Goal: Information Seeking & Learning: Learn about a topic

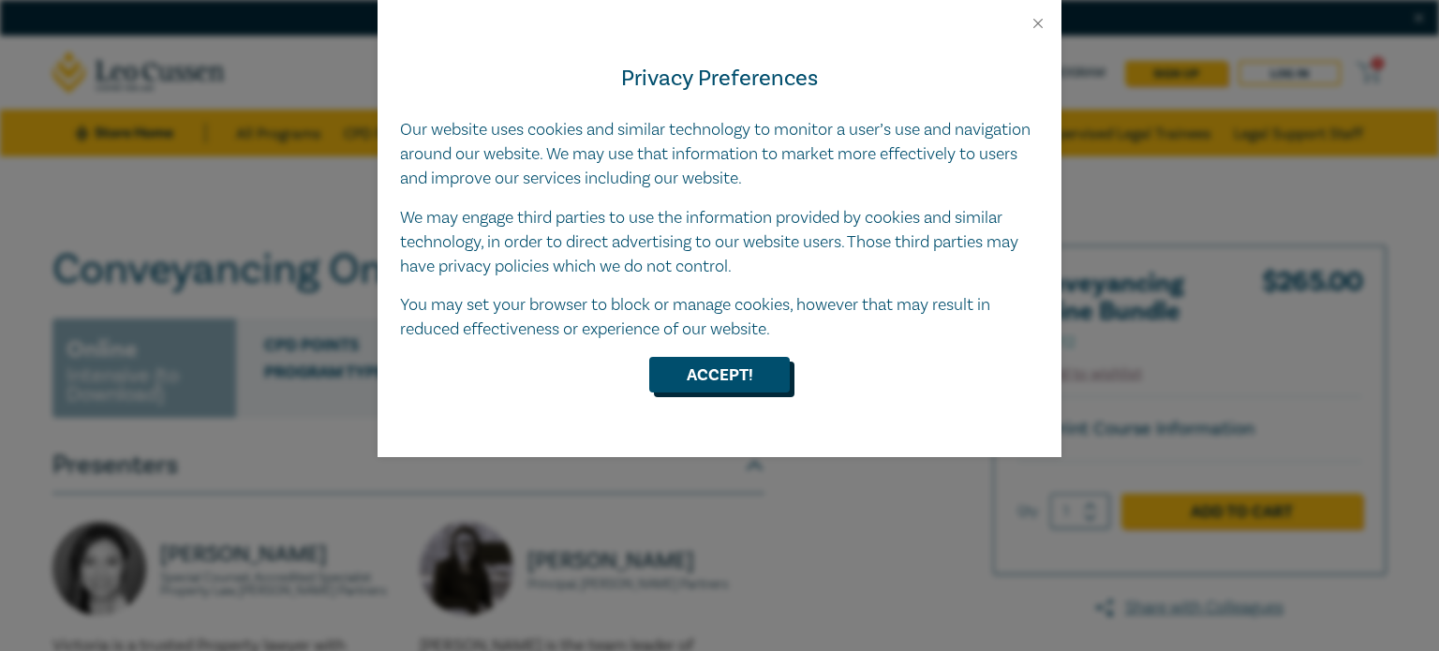
click at [732, 387] on button "Accept!" at bounding box center [719, 375] width 141 height 36
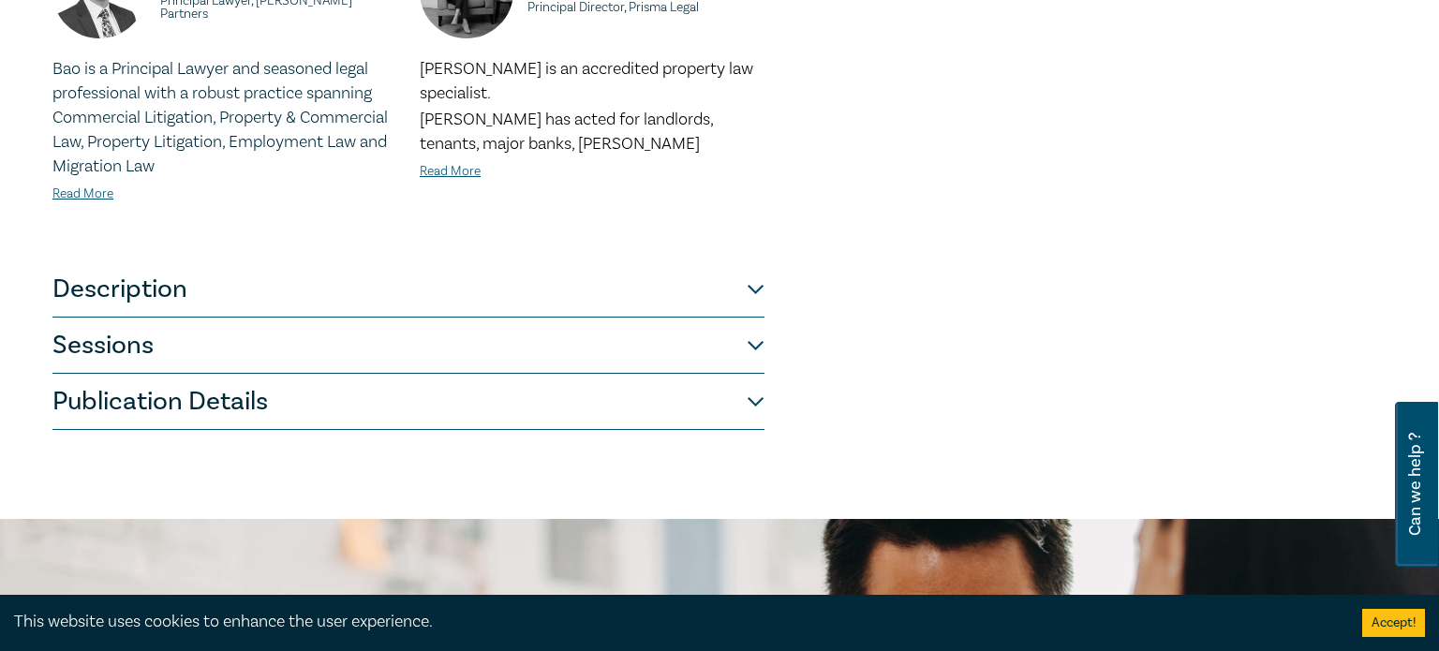
scroll to position [877, 0]
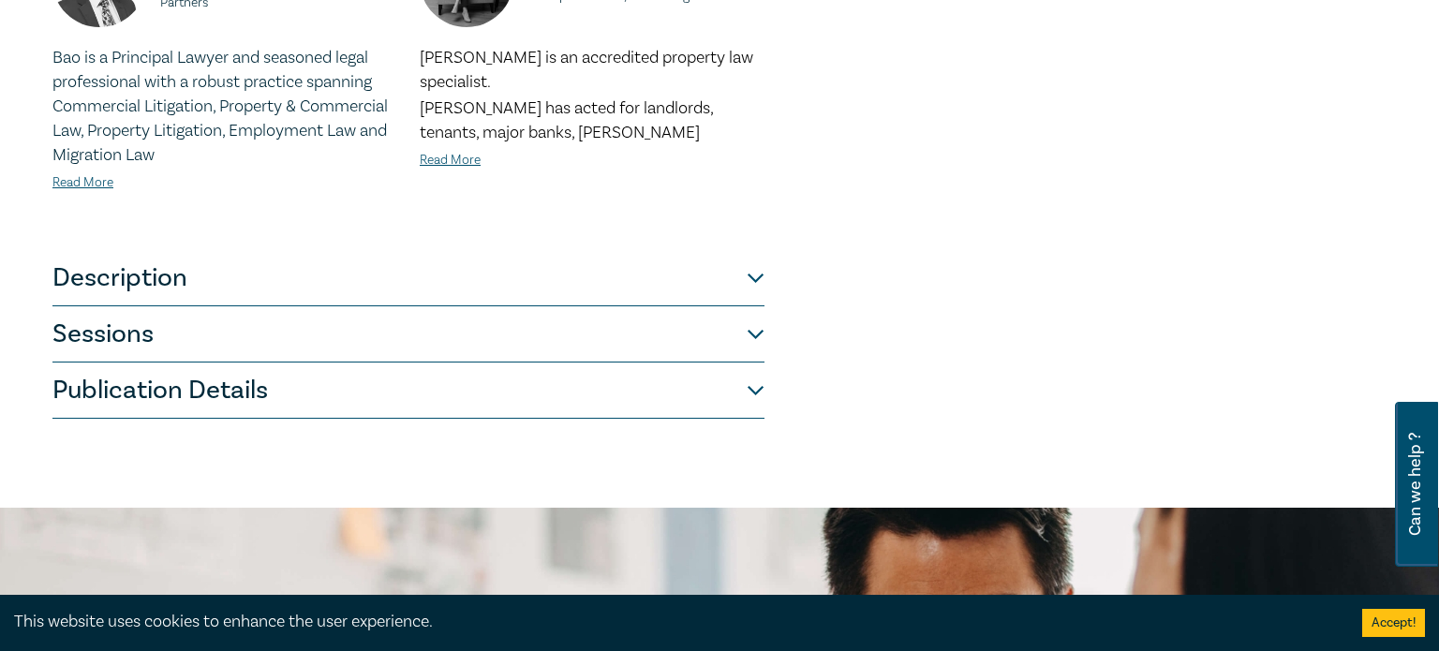
click at [745, 257] on button "Description" at bounding box center [408, 278] width 712 height 56
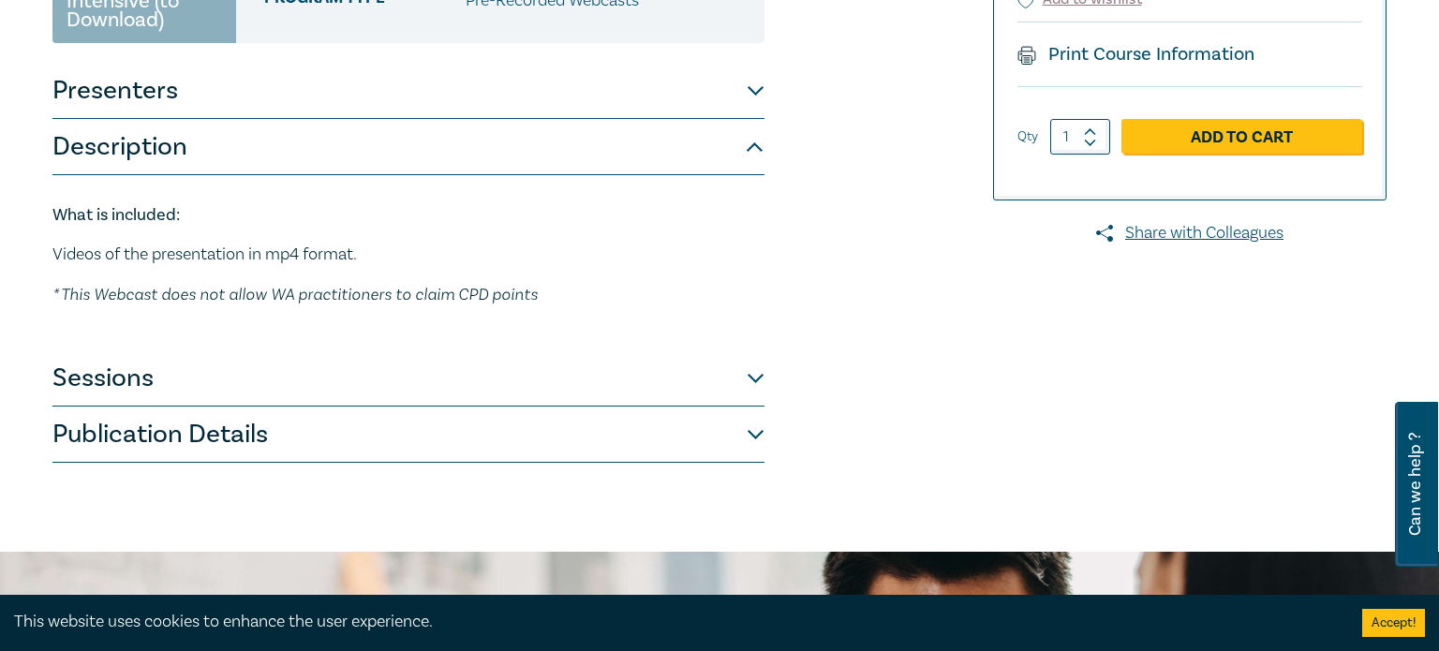
scroll to position [418, 0]
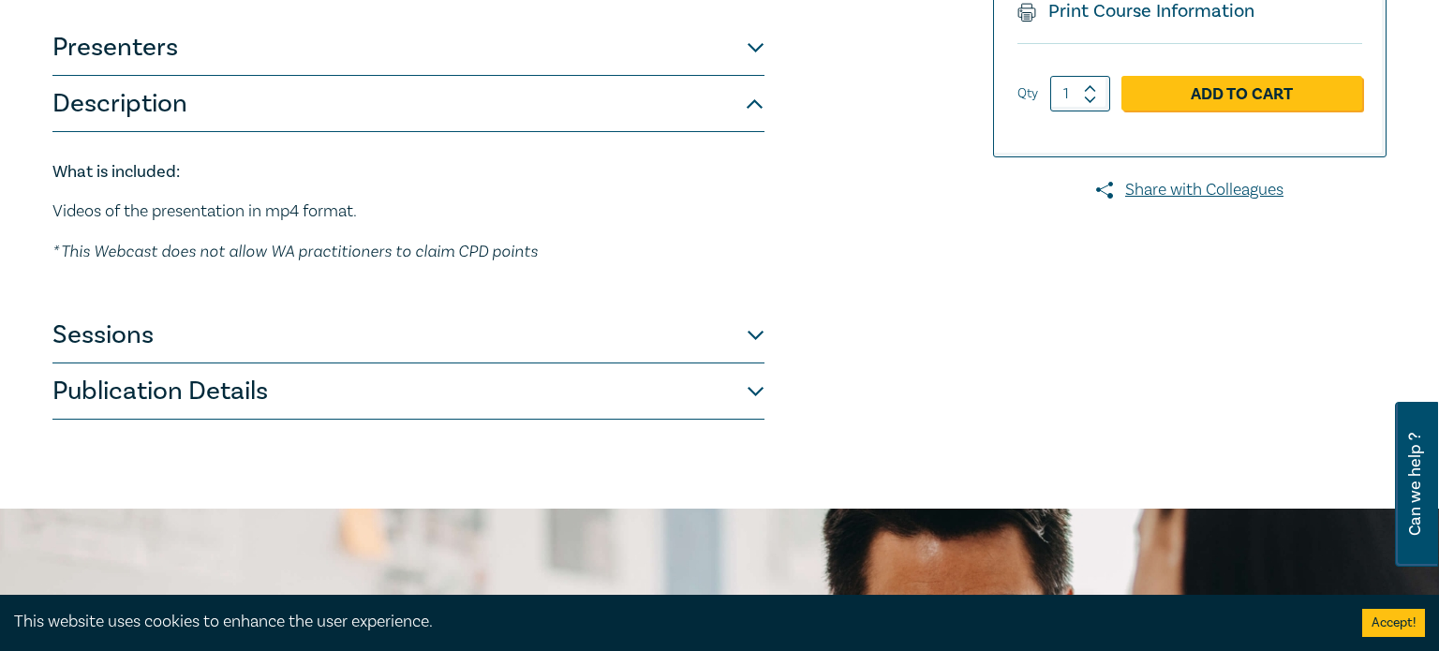
click at [751, 332] on button "Sessions" at bounding box center [408, 335] width 712 height 56
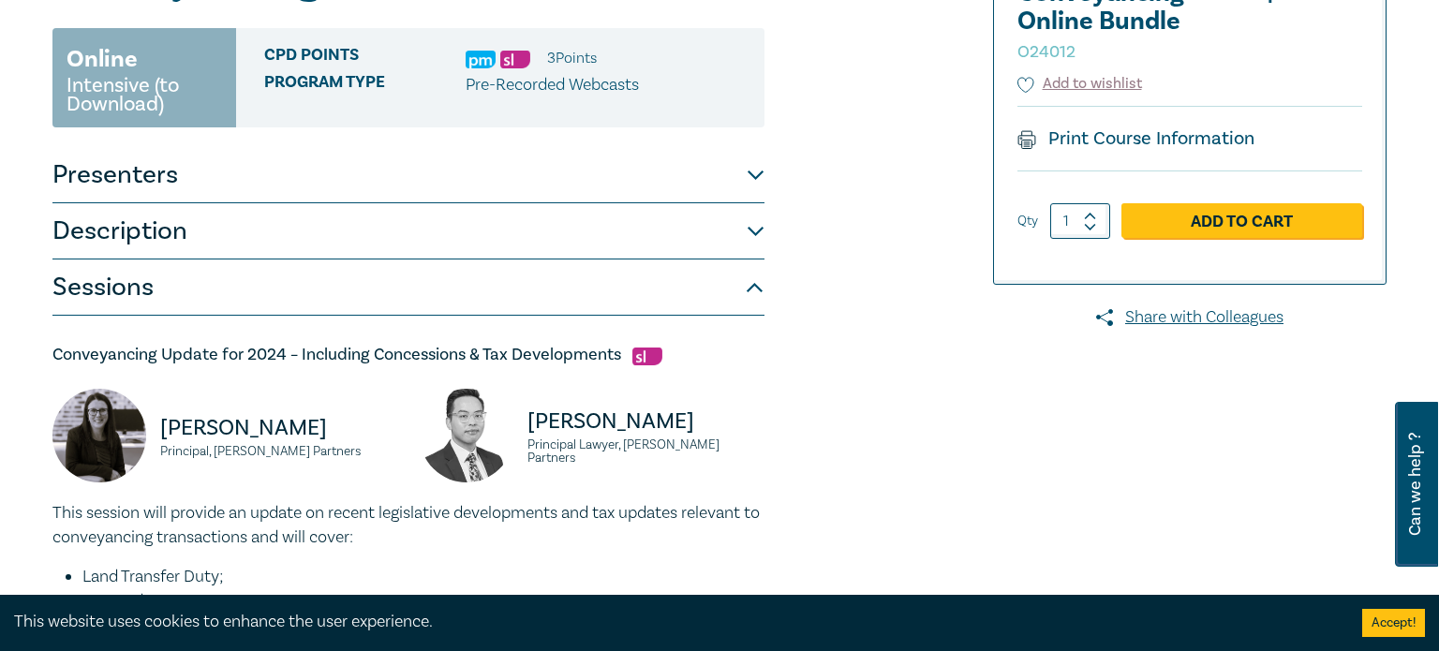
scroll to position [0, 0]
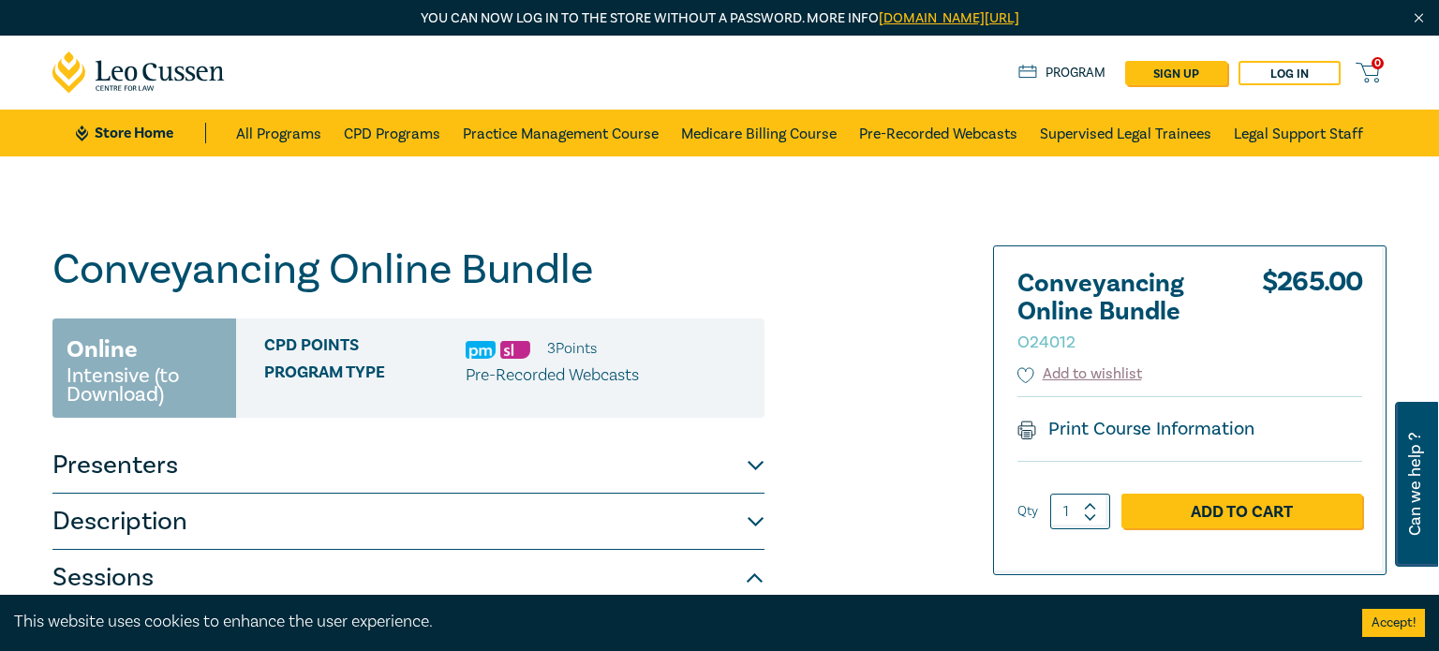
click at [148, 68] on icon at bounding box center [138, 73] width 173 height 42
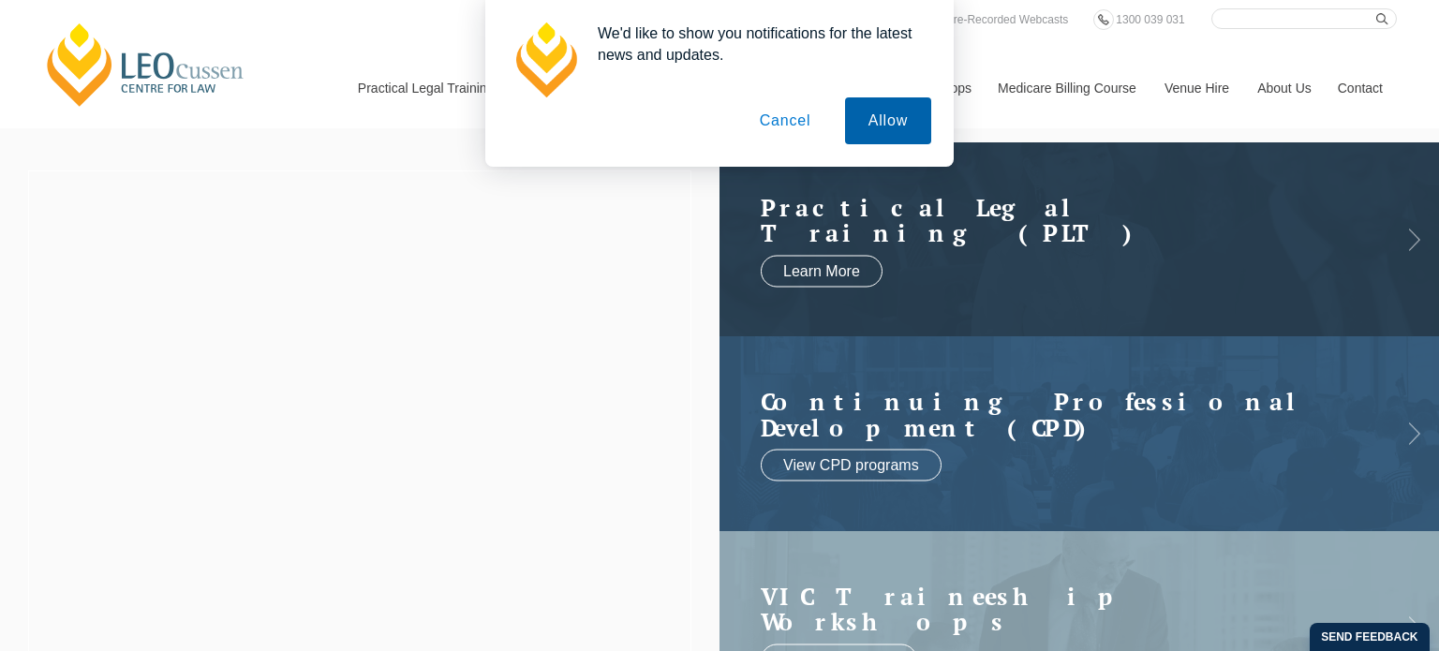
click at [911, 106] on button "Allow" at bounding box center [888, 120] width 86 height 47
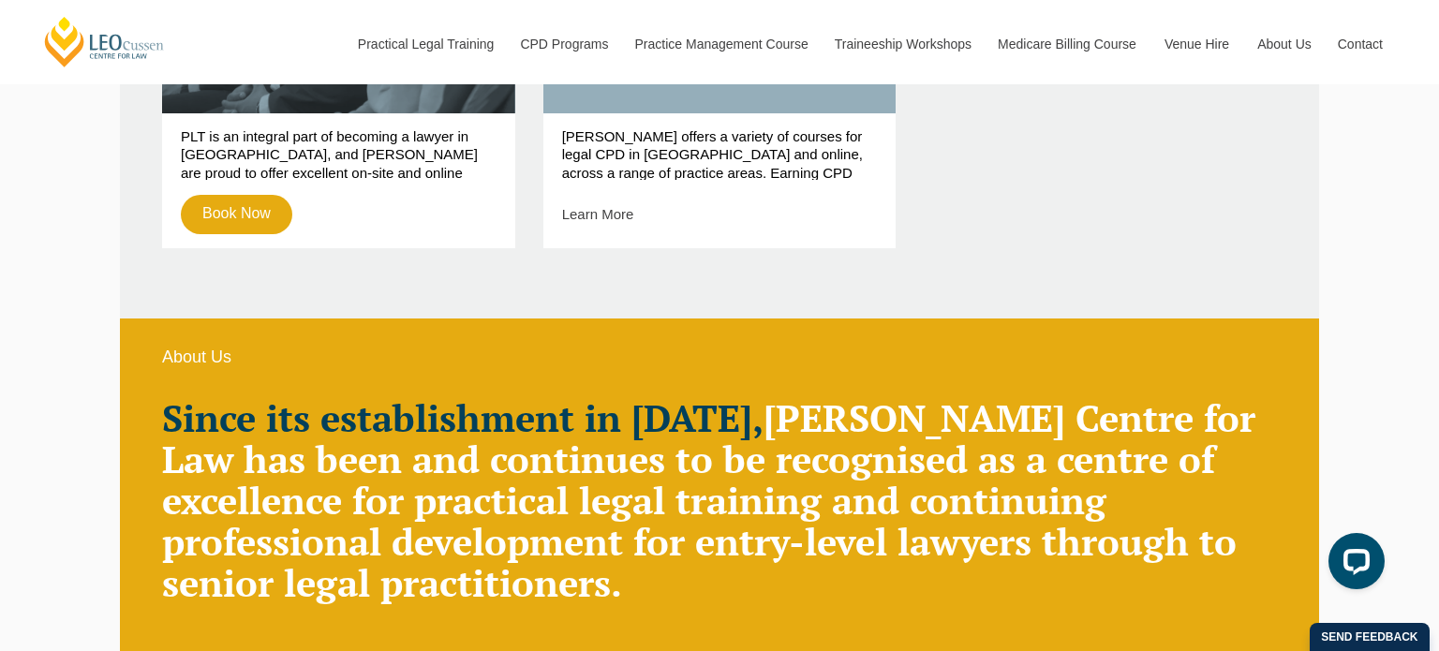
scroll to position [1068, 0]
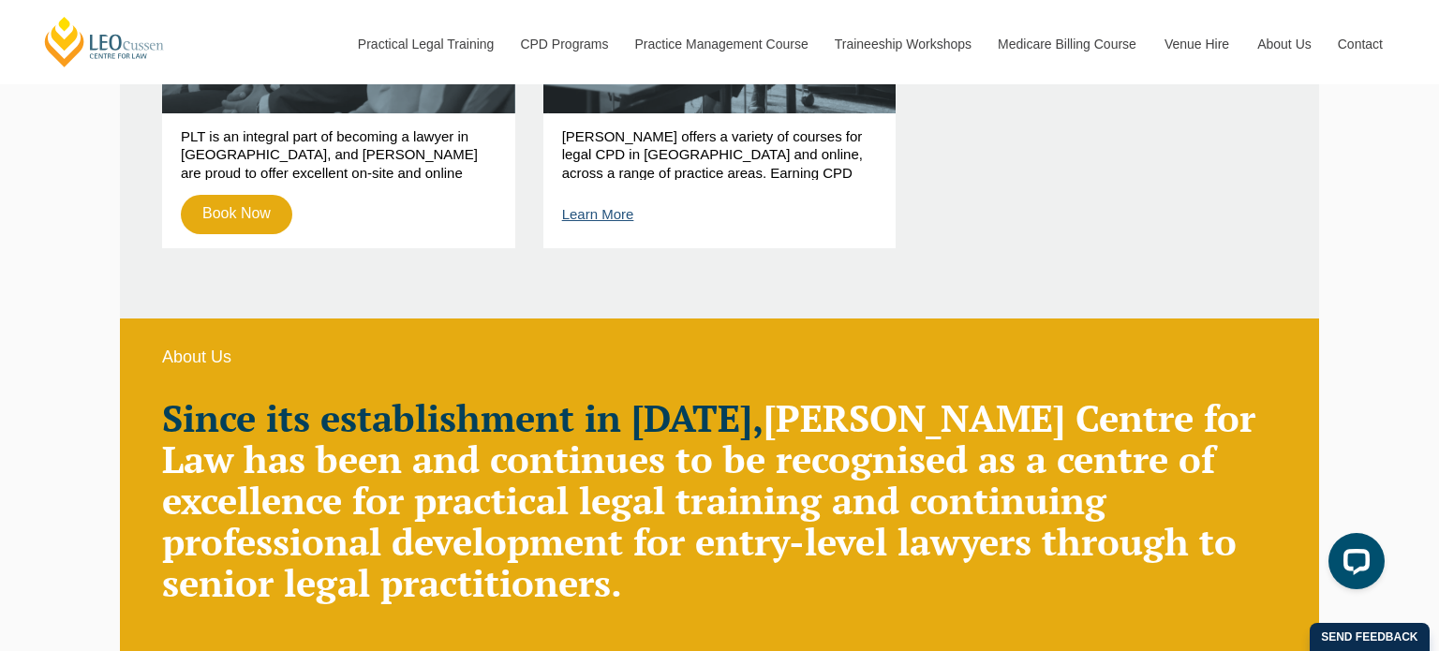
click at [597, 215] on link "Learn More" at bounding box center [598, 214] width 72 height 16
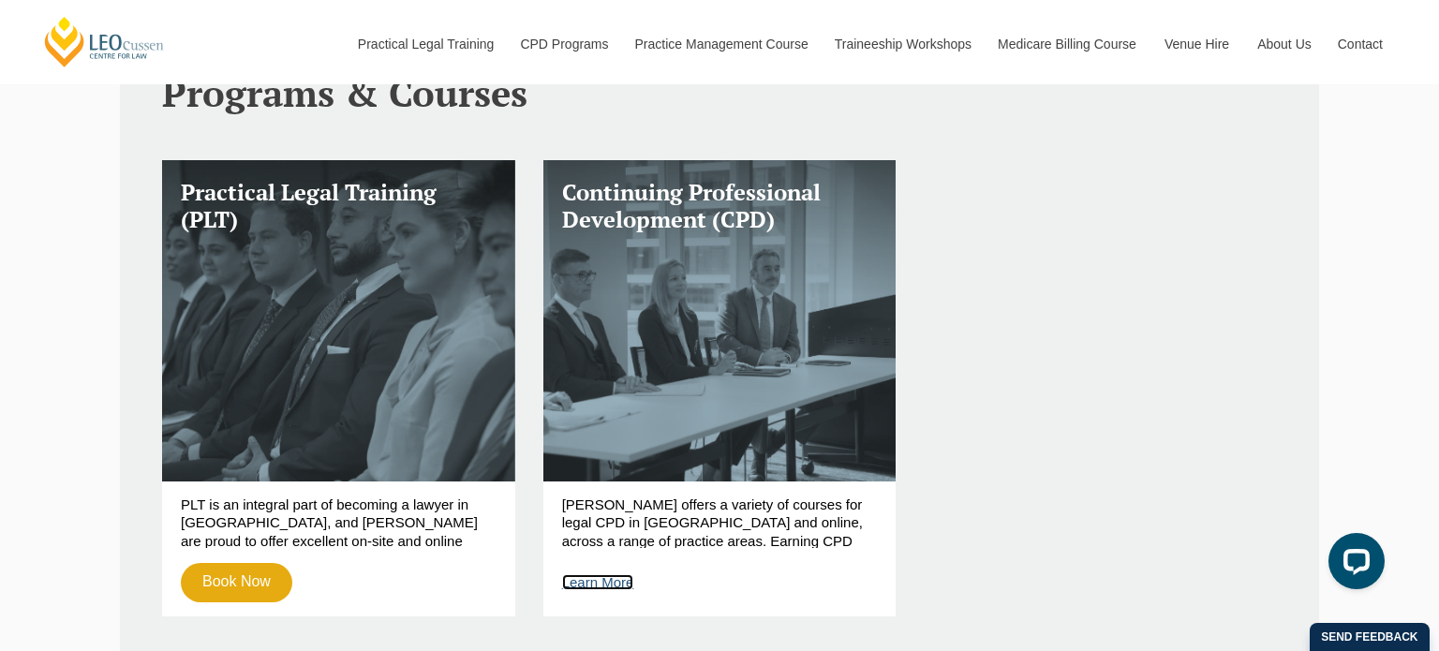
scroll to position [709, 0]
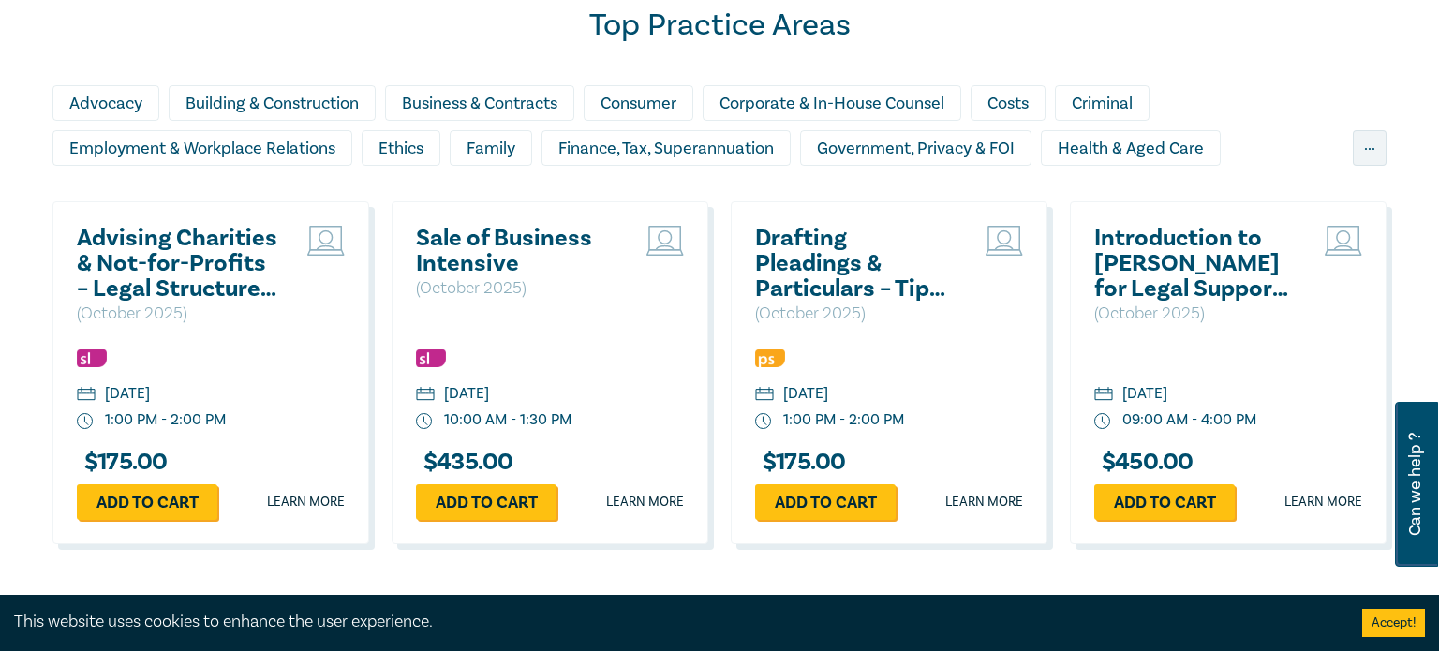
scroll to position [1638, 0]
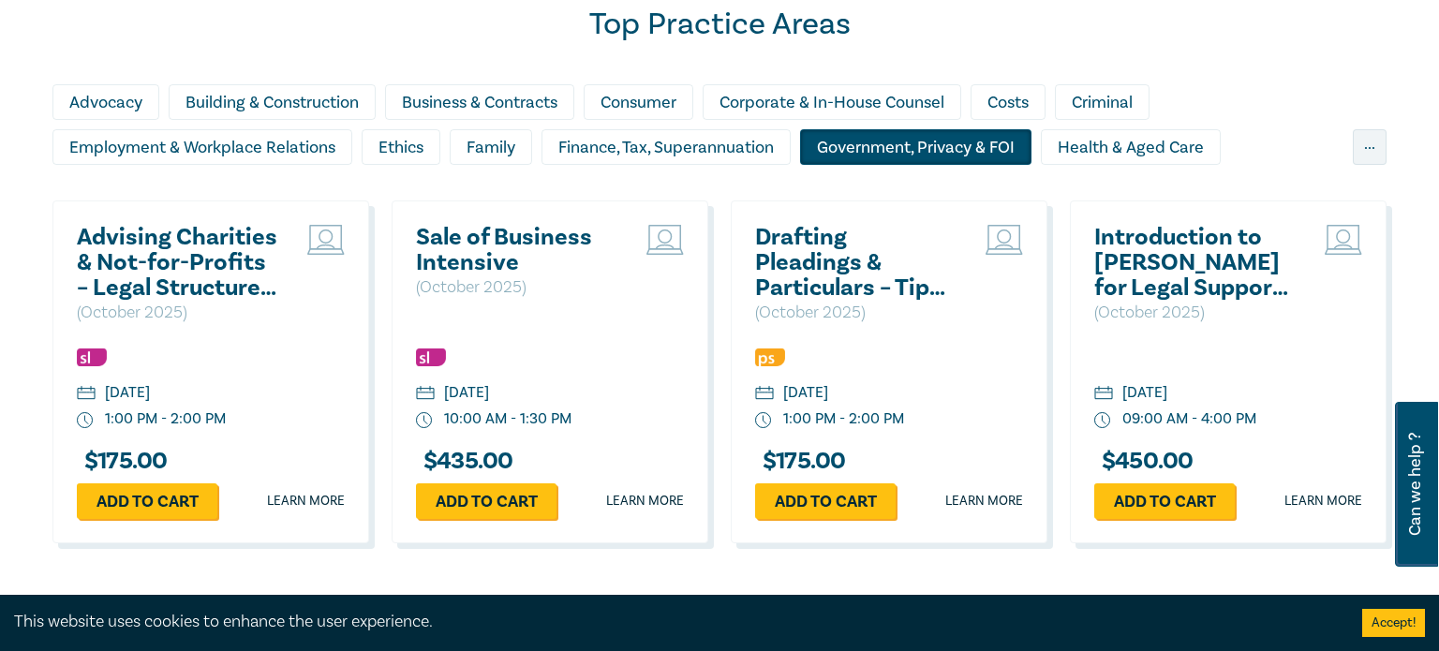
click at [825, 148] on div "Government, Privacy & FOI" at bounding box center [915, 147] width 231 height 36
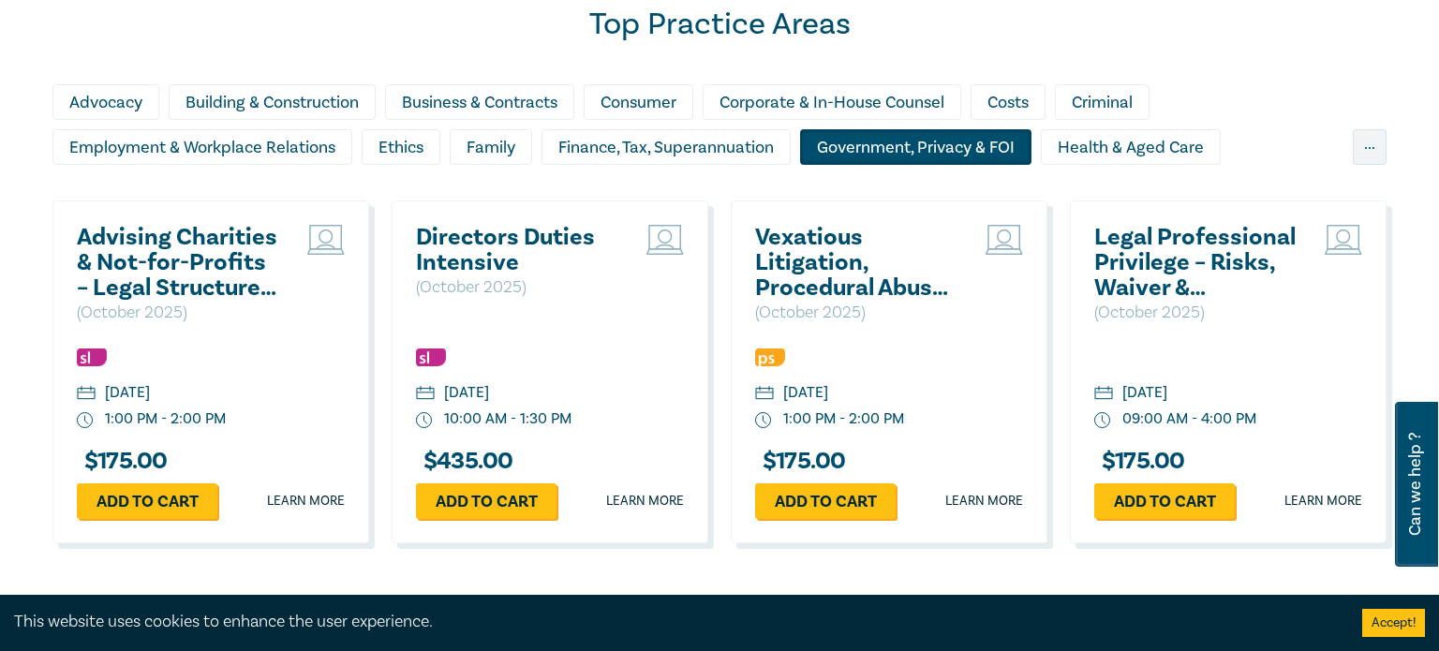
click at [872, 139] on div "Government, Privacy & FOI" at bounding box center [915, 147] width 231 height 36
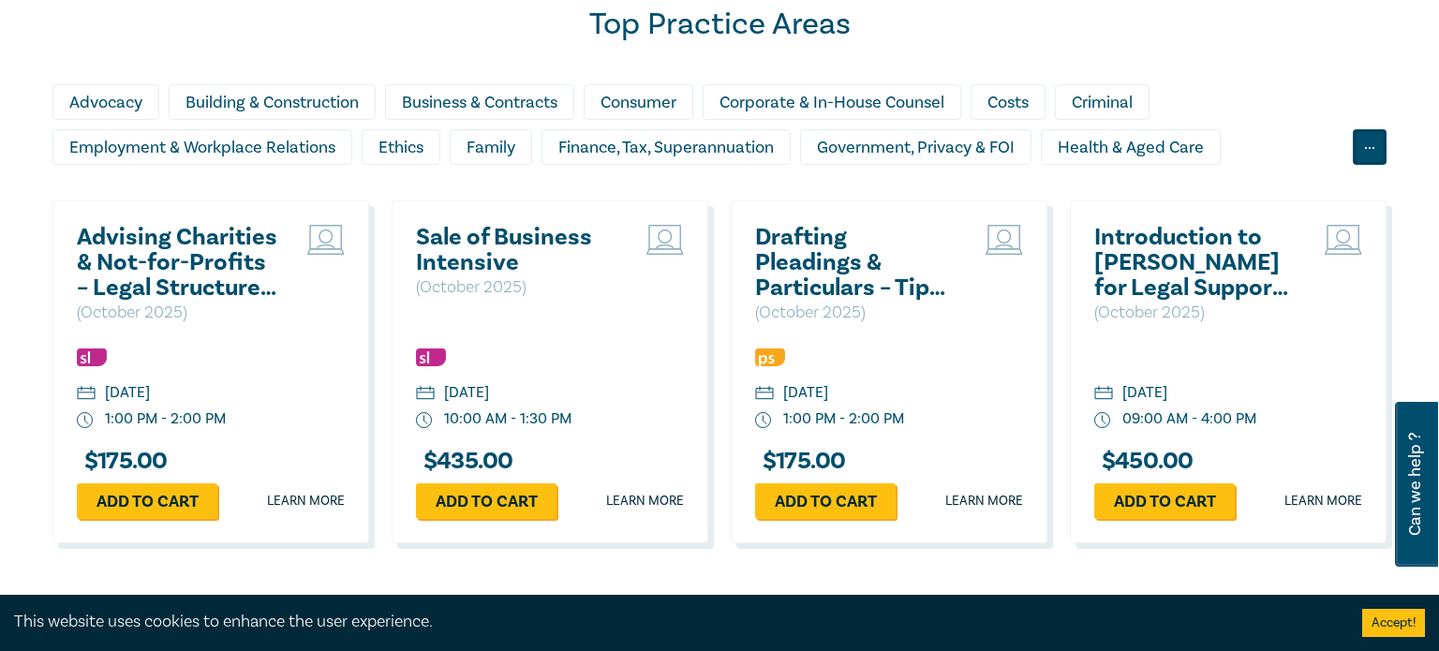
click at [1380, 152] on div "..." at bounding box center [1370, 147] width 34 height 36
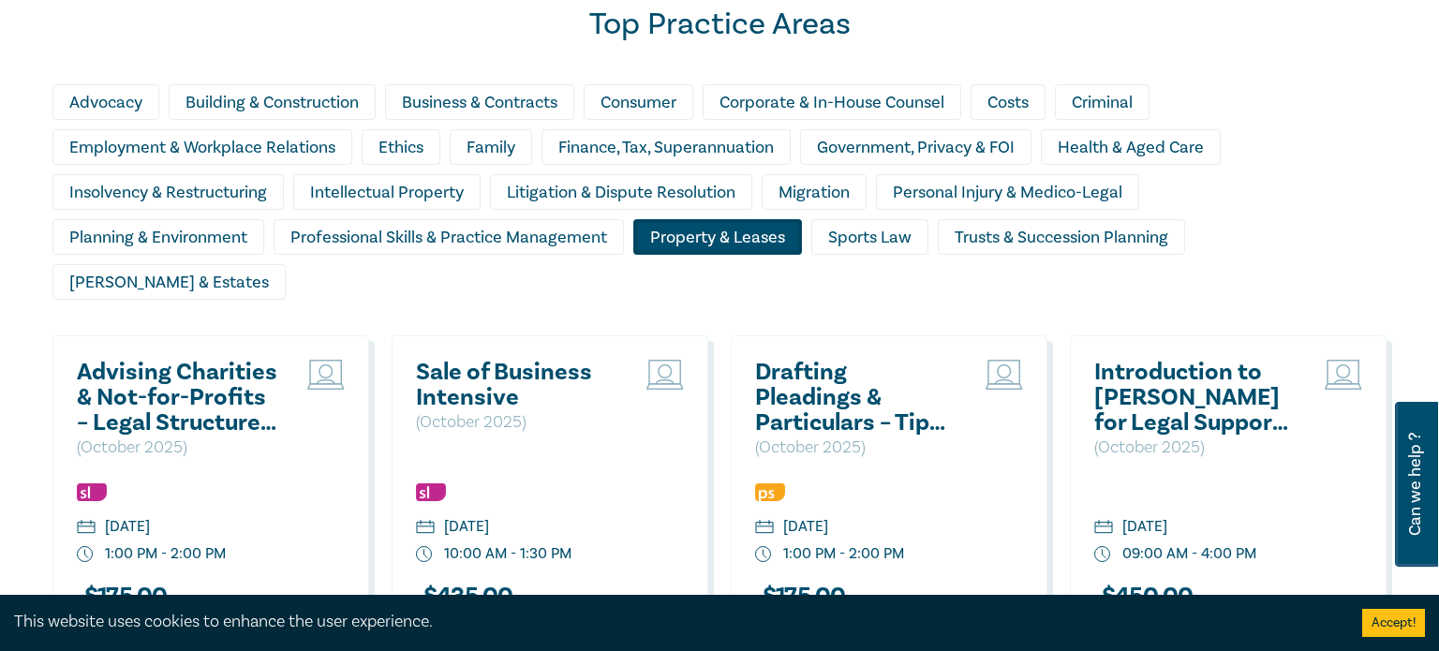
click at [766, 243] on div "Property & Leases" at bounding box center [717, 237] width 169 height 36
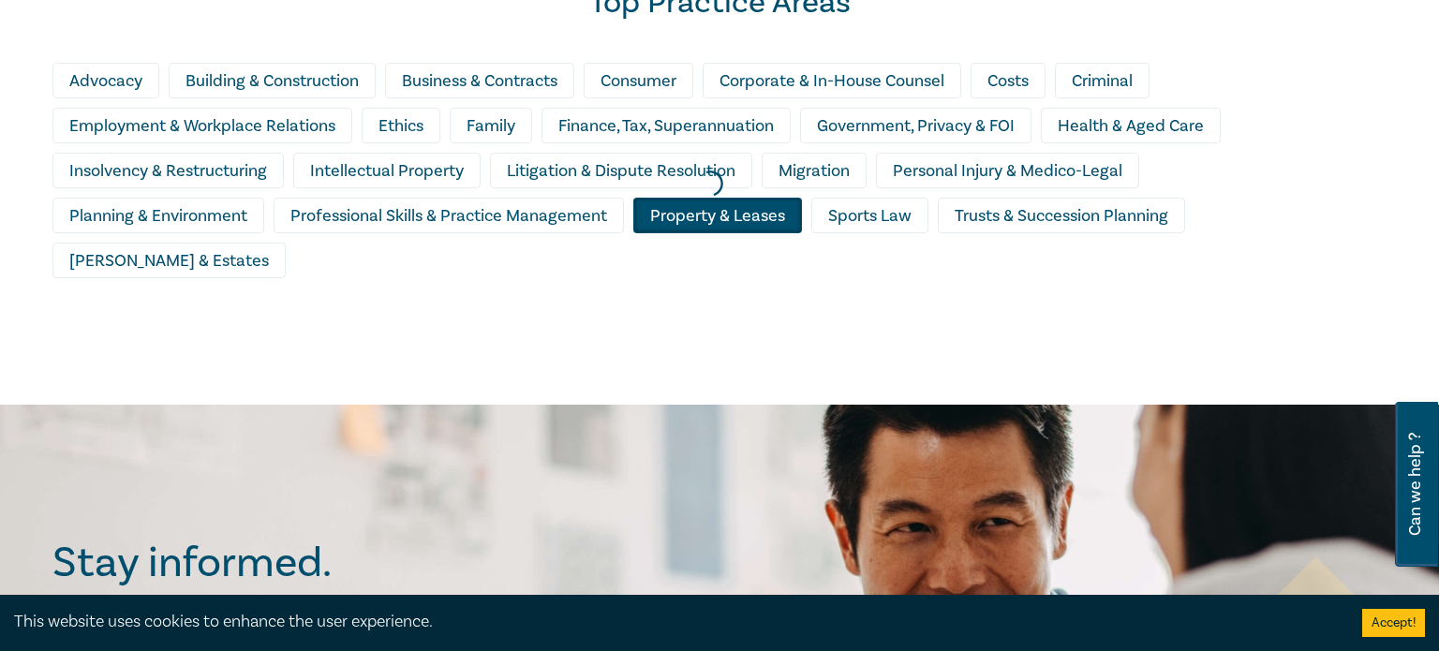
scroll to position [1514, 0]
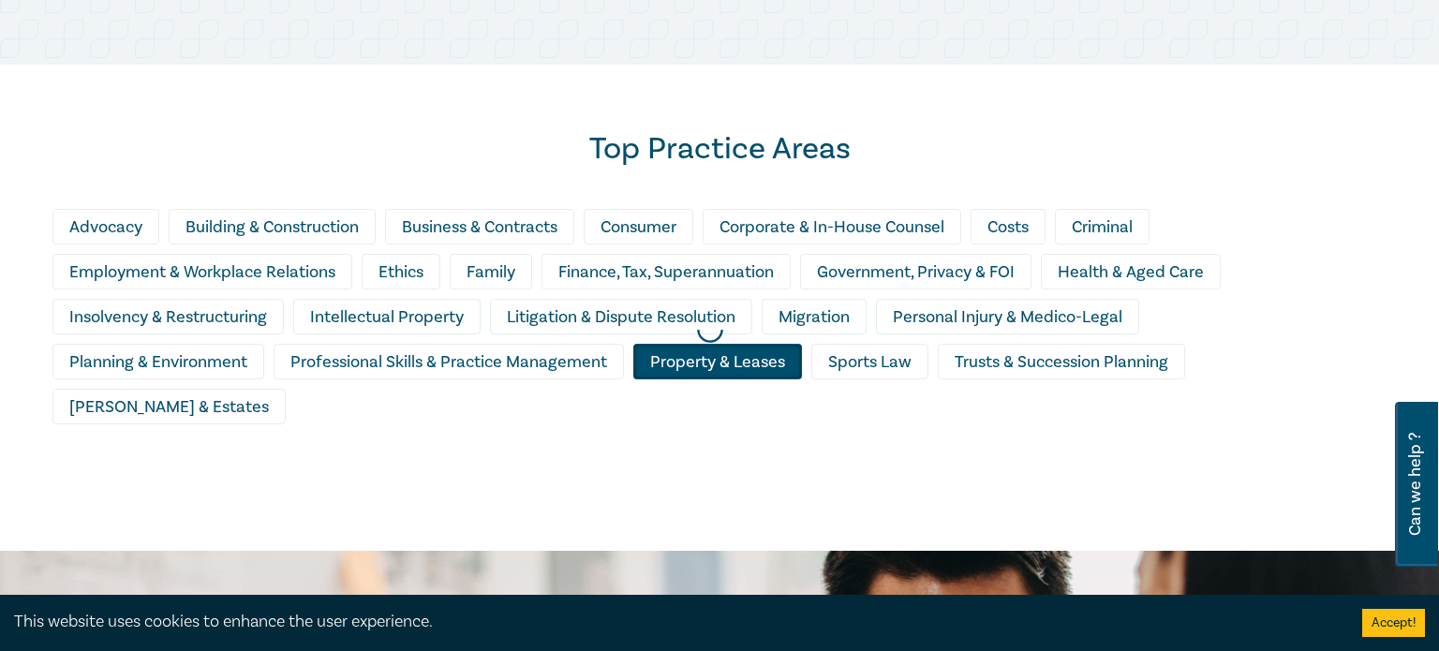
click at [671, 362] on div at bounding box center [710, 330] width 1439 height 460
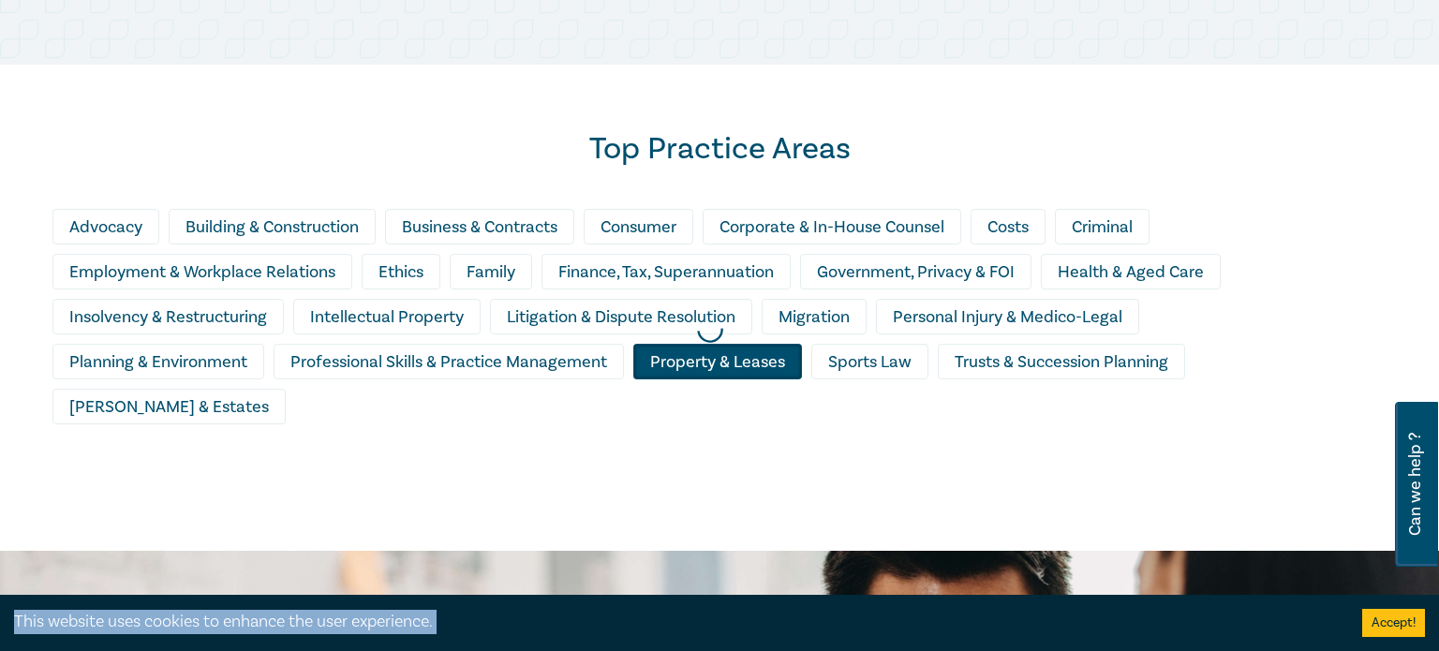
click at [671, 362] on div at bounding box center [710, 330] width 1439 height 460
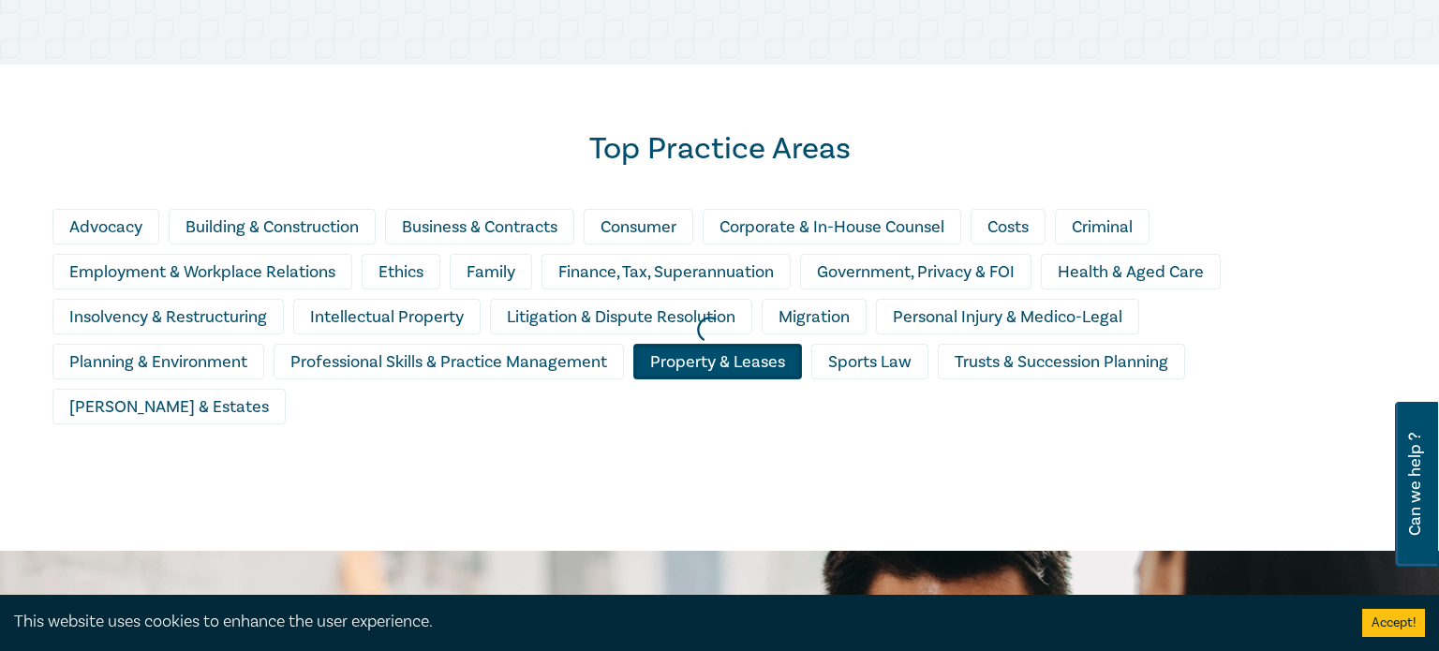
click at [671, 362] on div at bounding box center [710, 330] width 1439 height 460
